Goal: Go to known website: Go to known website

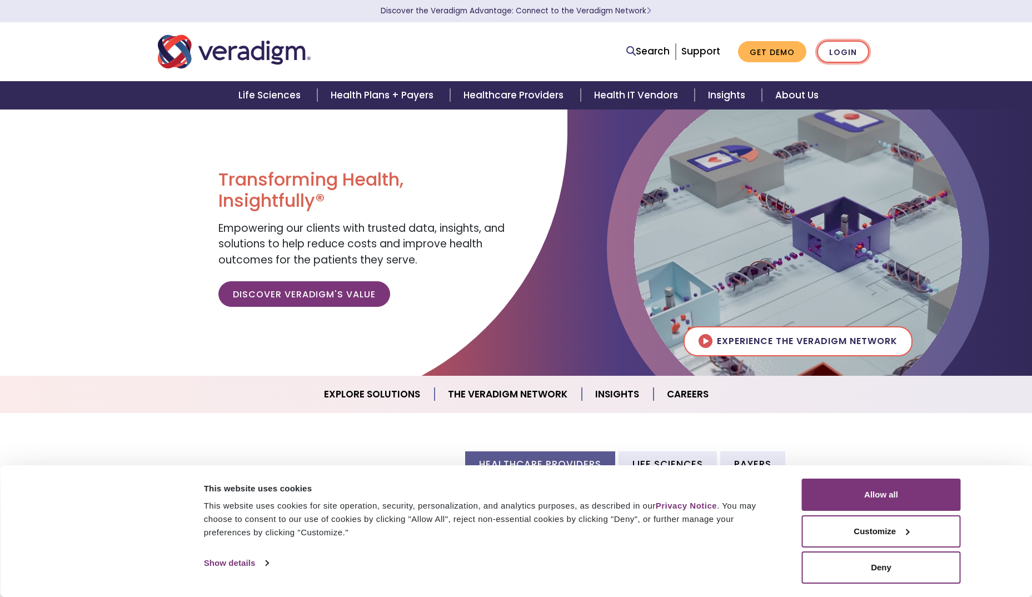
click at [842, 51] on link "Login" at bounding box center [843, 52] width 52 height 23
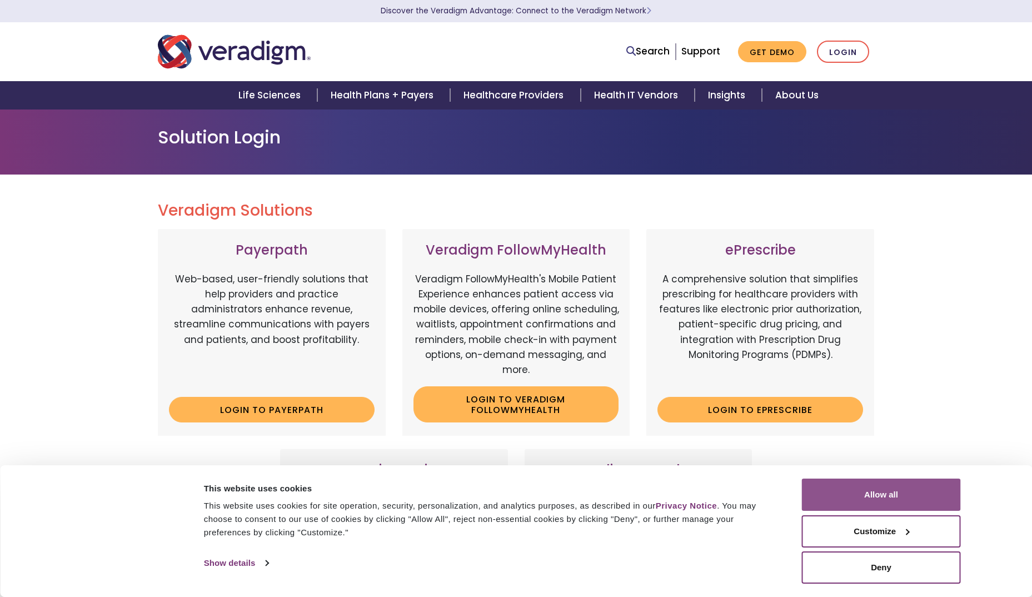
click at [865, 499] on button "Allow all" at bounding box center [881, 494] width 159 height 32
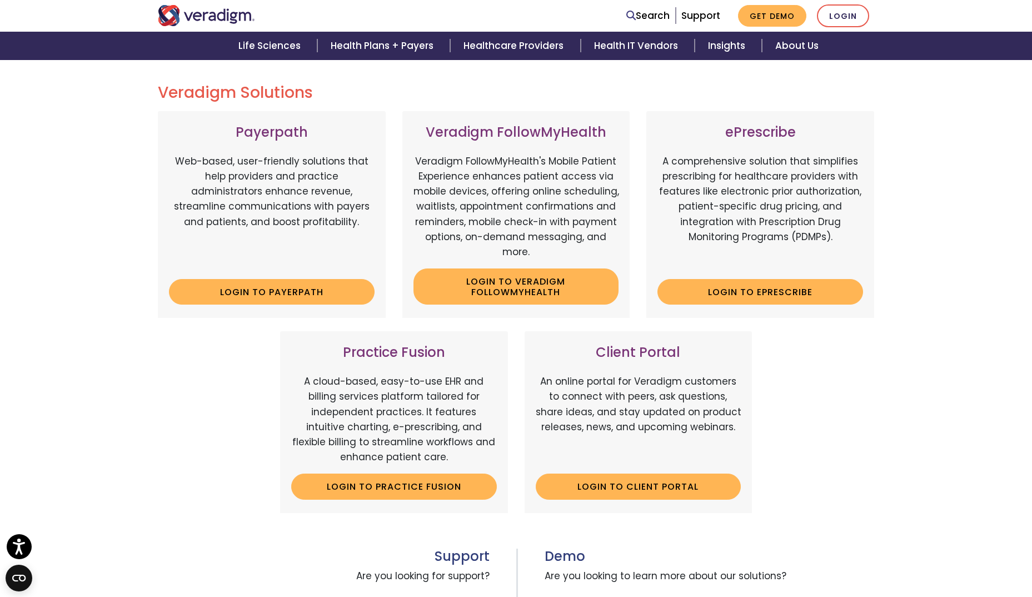
scroll to position [123, 0]
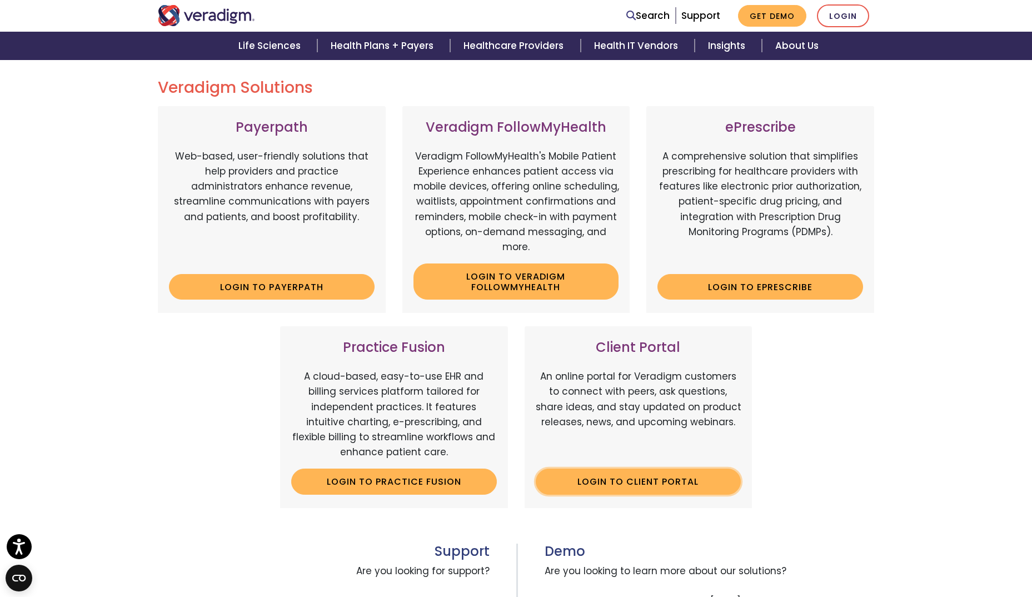
click at [648, 477] on link "Login to Client Portal" at bounding box center [639, 481] width 206 height 26
